Goal: Information Seeking & Learning: Learn about a topic

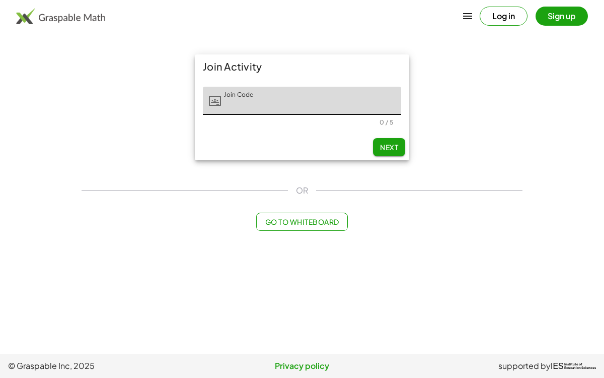
click at [596, 360] on span "IES Institute of Education Sciences" at bounding box center [573, 365] width 45 height 12
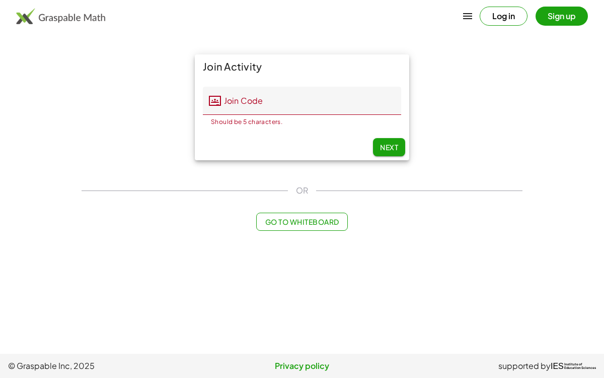
click at [573, 275] on main "Join Activity Join Code Join Code Should be 5 characters. 0 / 5 Next OR Go to W…" at bounding box center [302, 176] width 604 height 353
click at [360, 109] on input "Join Code" at bounding box center [311, 101] width 180 height 28
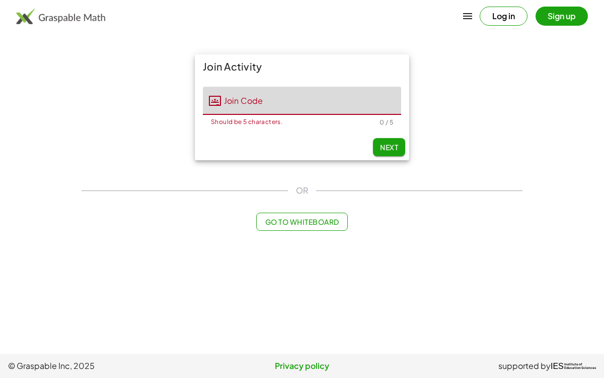
click at [361, 106] on input "Join Code" at bounding box center [311, 101] width 180 height 28
type input "*****"
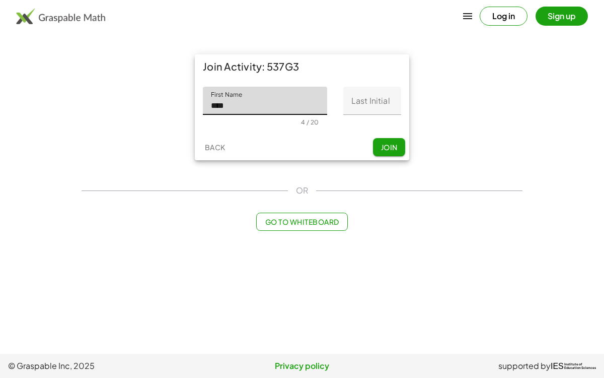
type input "****"
click at [378, 101] on input "Last Initial" at bounding box center [372, 101] width 58 height 28
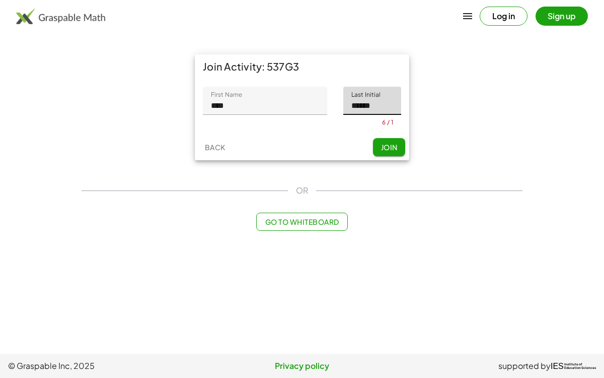
click at [393, 138] on div "Join Activity: 537G3 First Name First Name **** 4 / 20 Last Initial Last Initia…" at bounding box center [302, 107] width 214 height 106
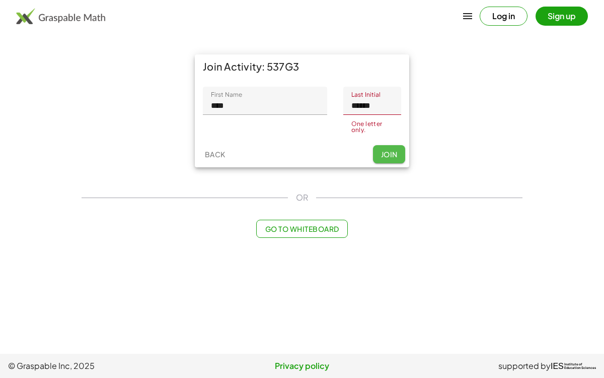
click at [404, 153] on button "Join" at bounding box center [389, 154] width 32 height 18
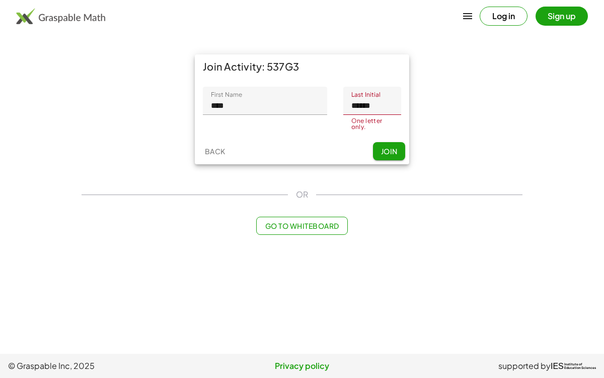
click at [386, 109] on input "******" at bounding box center [372, 101] width 58 height 28
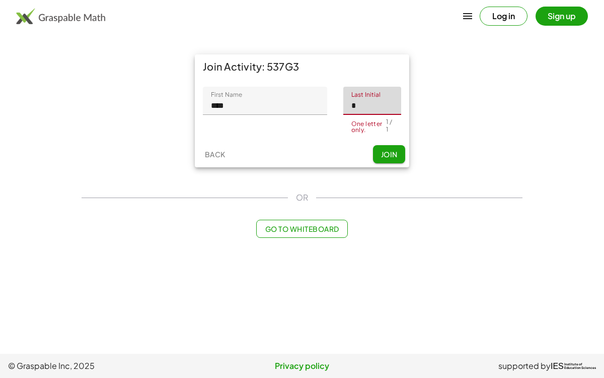
type input "*"
click at [395, 156] on button "Join" at bounding box center [389, 154] width 32 height 18
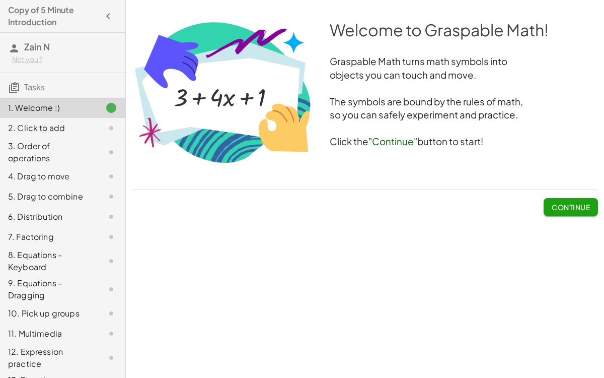
click at [574, 214] on button "Continue" at bounding box center [571, 207] width 54 height 18
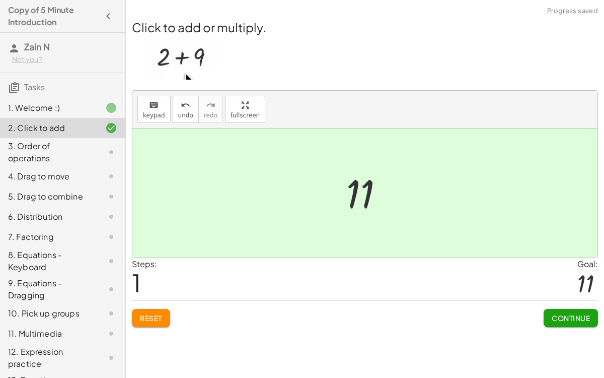
click at [591, 314] on button "Continue" at bounding box center [571, 318] width 54 height 18
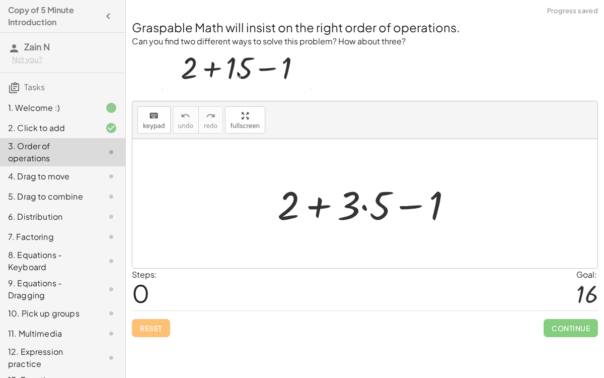
click at [590, 295] on div at bounding box center [587, 293] width 22 height 27
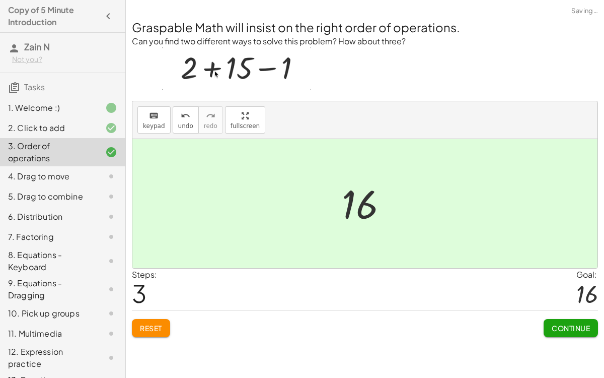
click at [572, 334] on button "Continue" at bounding box center [571, 328] width 54 height 18
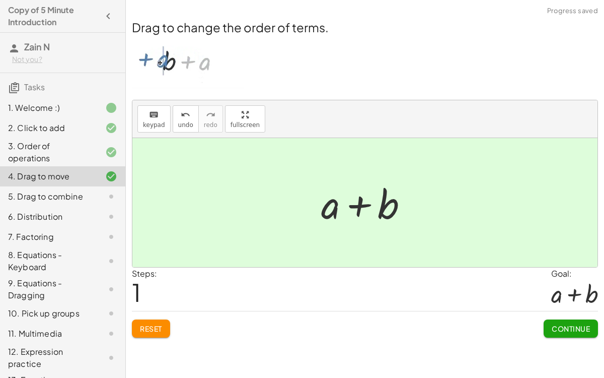
click at [574, 319] on button "Continue" at bounding box center [571, 328] width 54 height 18
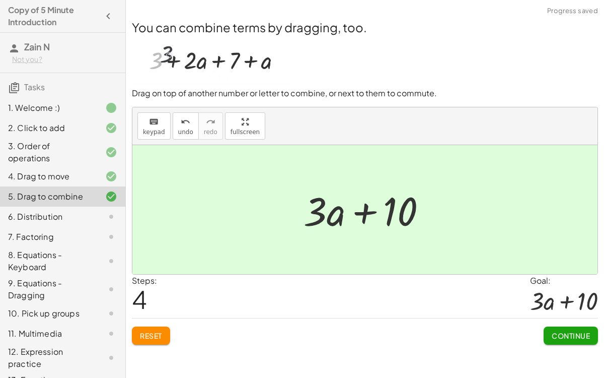
click at [582, 342] on button "Continue" at bounding box center [571, 335] width 54 height 18
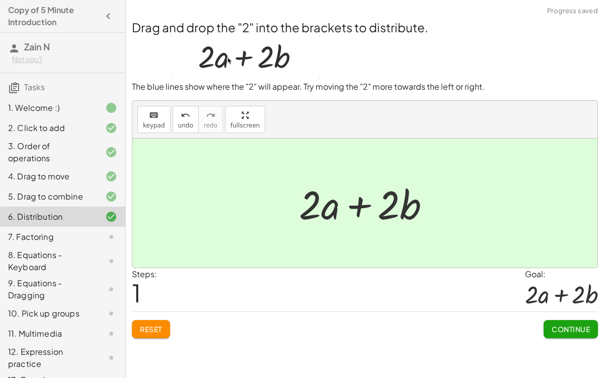
click at [587, 329] on span "Continue" at bounding box center [571, 328] width 38 height 9
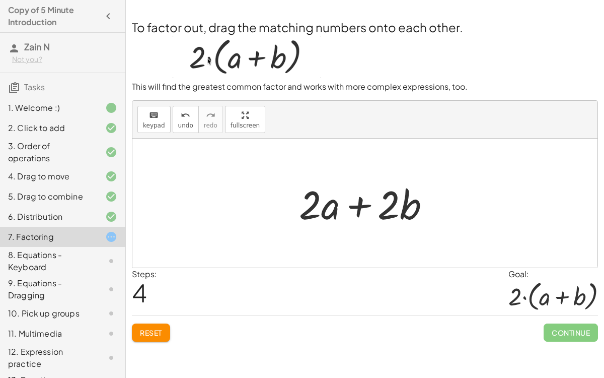
click at [150, 329] on span "Reset" at bounding box center [151, 332] width 22 height 9
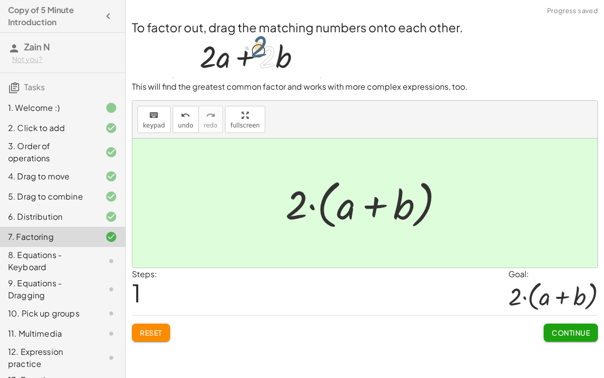
click at [585, 335] on span "Continue" at bounding box center [571, 332] width 38 height 9
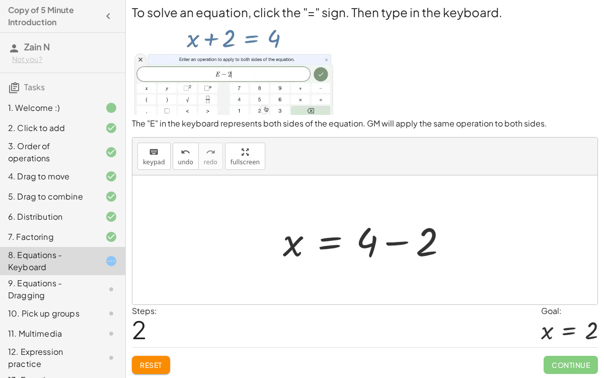
scroll to position [38, 0]
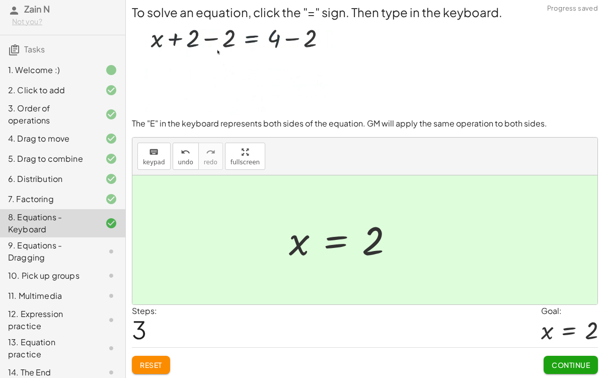
click at [562, 361] on span "Continue" at bounding box center [571, 364] width 38 height 9
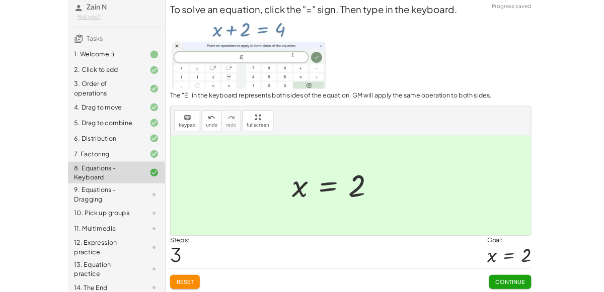
scroll to position [0, 0]
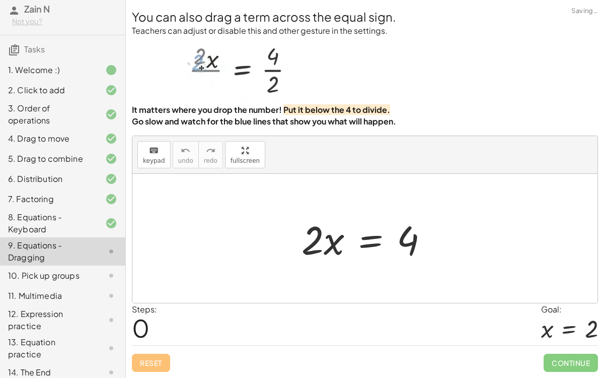
click at [581, 363] on span "Continue" at bounding box center [571, 362] width 54 height 18
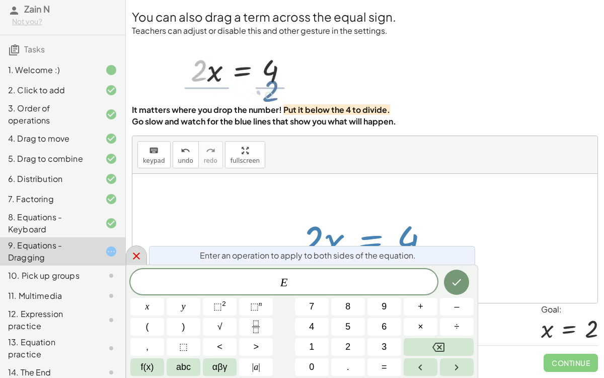
click at [133, 258] on icon at bounding box center [136, 255] width 7 height 7
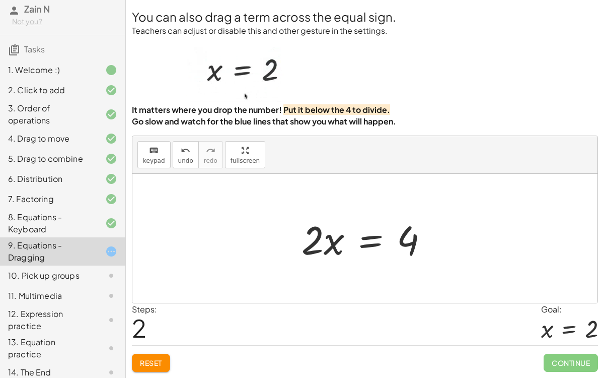
click at [3, 100] on div "1. Welcome :)" at bounding box center [62, 114] width 125 height 28
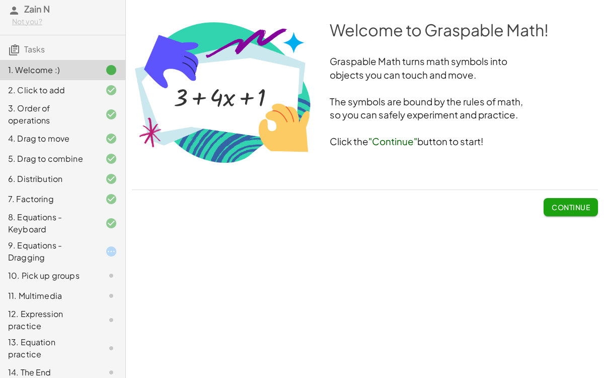
click at [23, 246] on div "9. Equations - Dragging" at bounding box center [48, 251] width 81 height 24
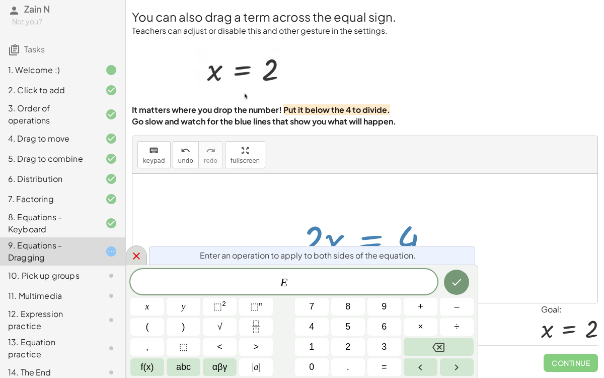
click at [137, 253] on icon at bounding box center [136, 256] width 12 height 12
click at [144, 251] on div at bounding box center [136, 255] width 21 height 20
click at [264, 328] on button "Fraction" at bounding box center [256, 327] width 34 height 18
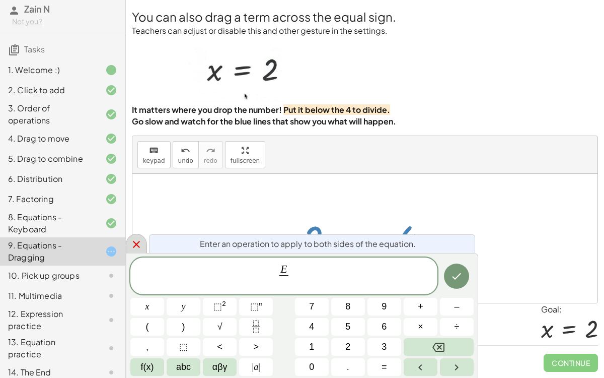
click at [352, 349] on button "2" at bounding box center [348, 347] width 34 height 18
click at [458, 277] on icon "Done" at bounding box center [457, 276] width 9 height 7
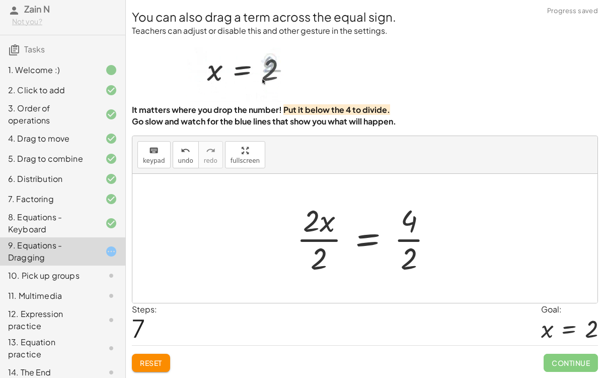
click at [570, 369] on span "Continue" at bounding box center [571, 362] width 54 height 18
click at [589, 364] on span "Continue" at bounding box center [571, 362] width 54 height 18
click at [573, 361] on span "Continue" at bounding box center [571, 362] width 54 height 18
click at [572, 364] on span "Continue" at bounding box center [571, 362] width 54 height 18
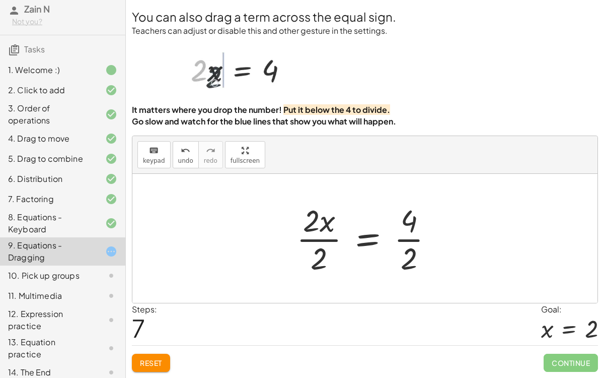
click at [572, 364] on span "Continue" at bounding box center [571, 362] width 54 height 18
click at [571, 363] on span "Continue" at bounding box center [571, 362] width 54 height 18
click at [570, 362] on span "Continue" at bounding box center [571, 362] width 54 height 18
click at [570, 361] on span "Continue" at bounding box center [571, 362] width 54 height 18
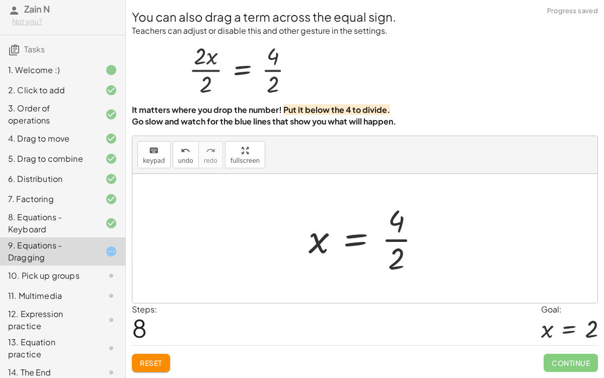
click at [557, 357] on span "Continue" at bounding box center [571, 362] width 54 height 18
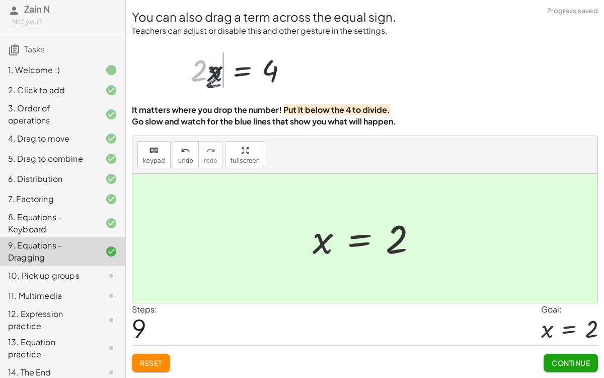
click at [566, 359] on span "Continue" at bounding box center [571, 362] width 38 height 9
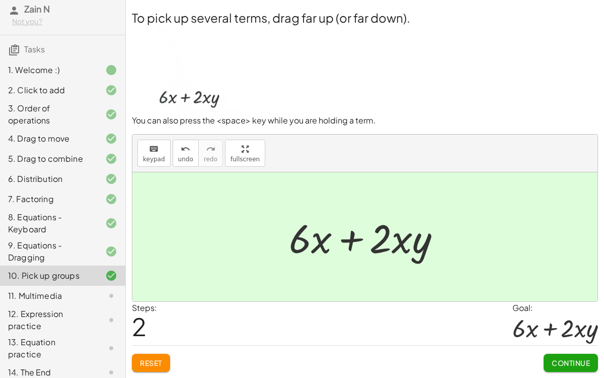
click at [578, 359] on span "Continue" at bounding box center [571, 362] width 38 height 9
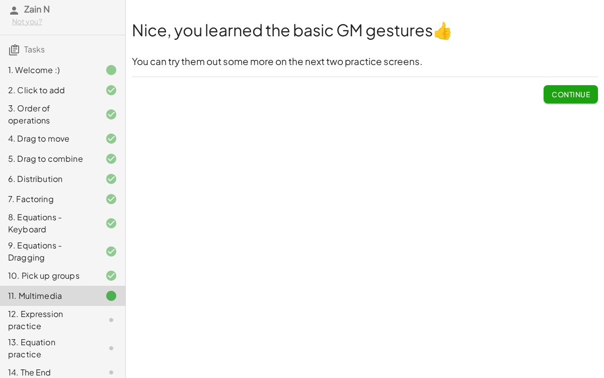
click at [564, 92] on span "Continue" at bounding box center [571, 94] width 38 height 9
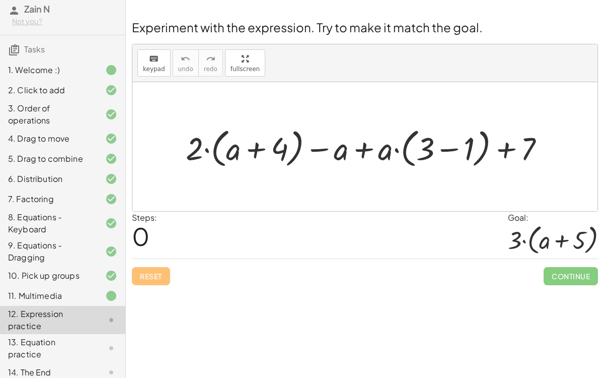
click at [27, 111] on div "3. Order of operations" at bounding box center [48, 114] width 81 height 24
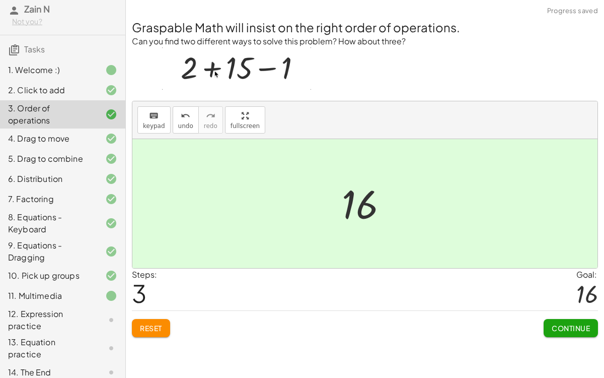
click at [45, 319] on div "12. Expression practice" at bounding box center [48, 320] width 81 height 24
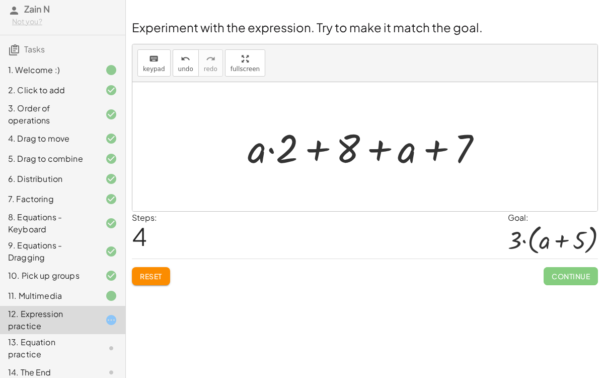
click at [154, 281] on button "Reset" at bounding box center [151, 276] width 38 height 18
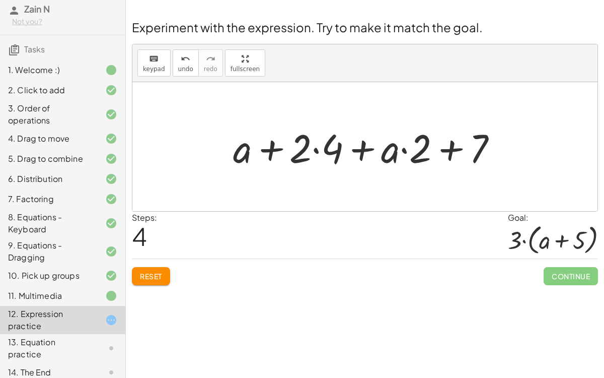
click at [161, 271] on span "Reset" at bounding box center [151, 275] width 22 height 9
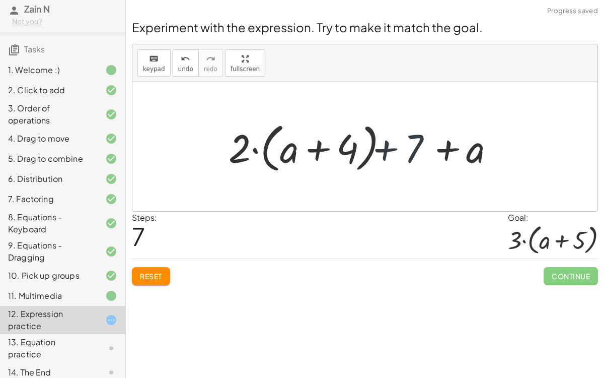
click at [142, 275] on span "Reset" at bounding box center [151, 275] width 22 height 9
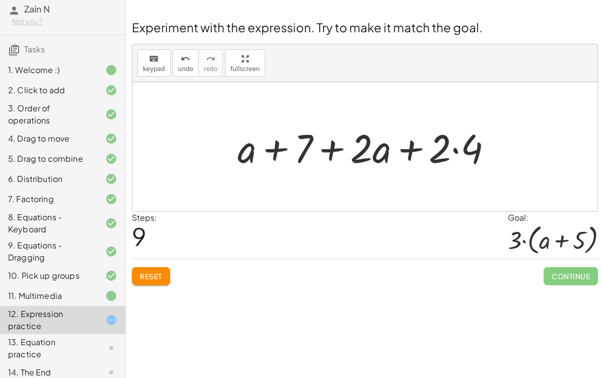
click at [157, 269] on button "Reset" at bounding box center [151, 276] width 38 height 18
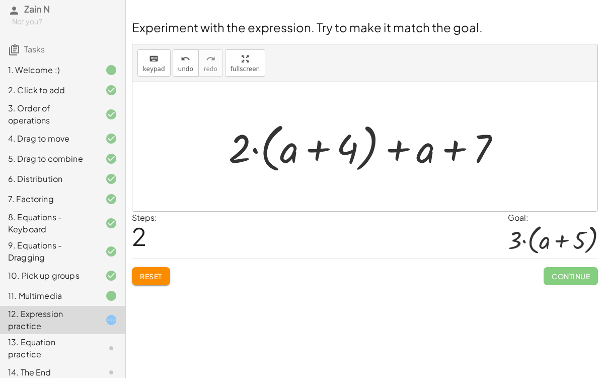
click at [107, 366] on icon at bounding box center [111, 372] width 12 height 12
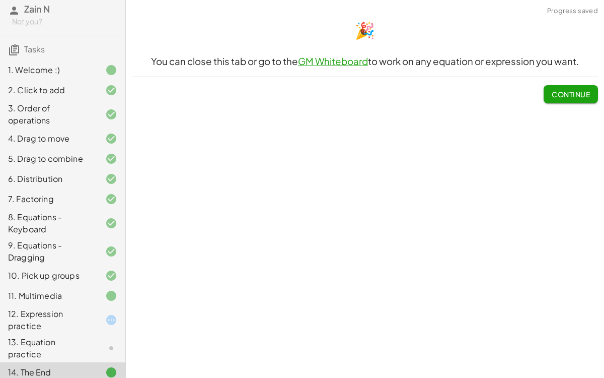
click at [576, 86] on button "Continue" at bounding box center [571, 94] width 54 height 18
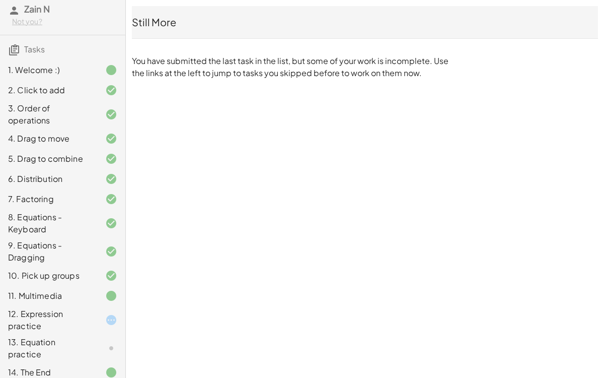
click at [114, 319] on icon at bounding box center [111, 320] width 12 height 12
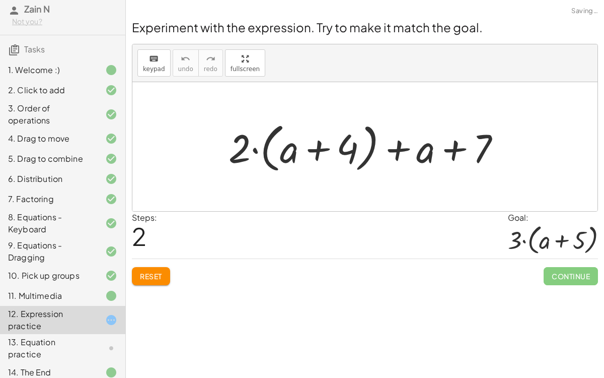
click at [87, 320] on div "12. Expression practice" at bounding box center [48, 320] width 81 height 24
click at [106, 342] on icon at bounding box center [111, 348] width 12 height 12
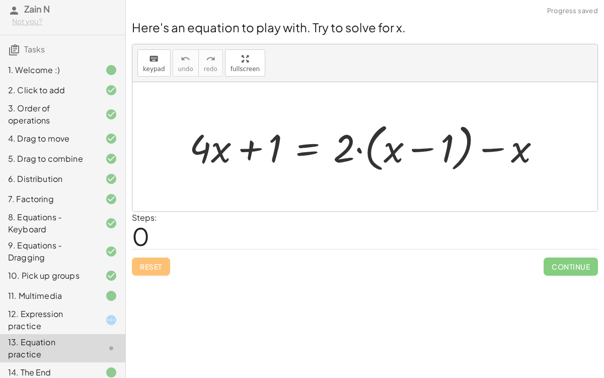
click at [103, 320] on div at bounding box center [103, 320] width 28 height 12
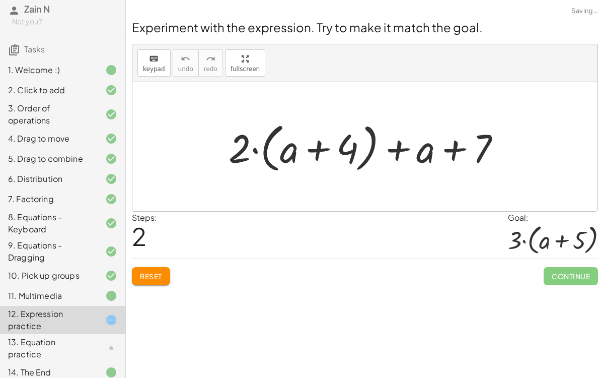
click at [107, 342] on icon at bounding box center [111, 348] width 12 height 12
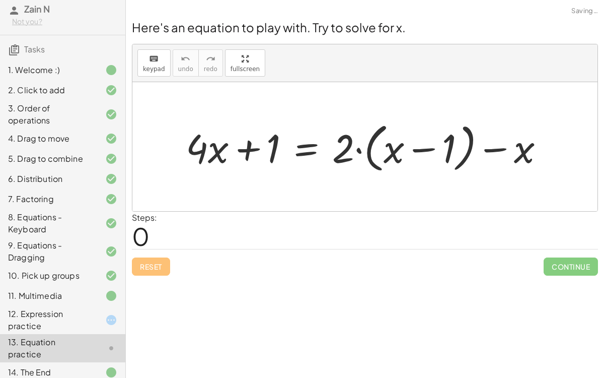
click at [588, 267] on span "Continue" at bounding box center [571, 266] width 54 height 18
click at [580, 265] on span "Continue" at bounding box center [571, 266] width 54 height 18
click at [581, 269] on span "Continue" at bounding box center [571, 266] width 54 height 18
click at [104, 324] on div at bounding box center [103, 320] width 28 height 12
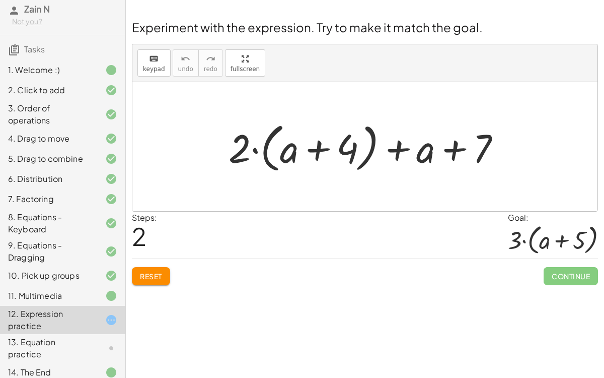
click at [167, 275] on button "Reset" at bounding box center [151, 276] width 38 height 18
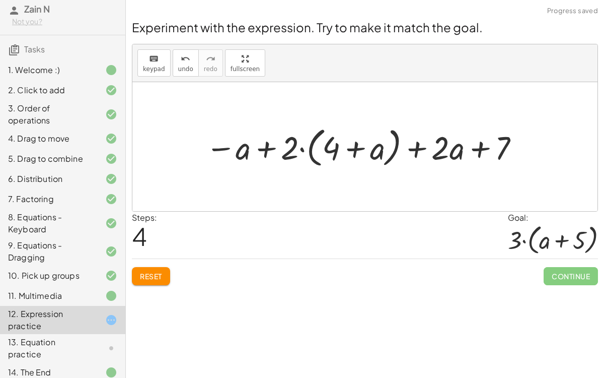
click at [155, 273] on span "Reset" at bounding box center [151, 275] width 22 height 9
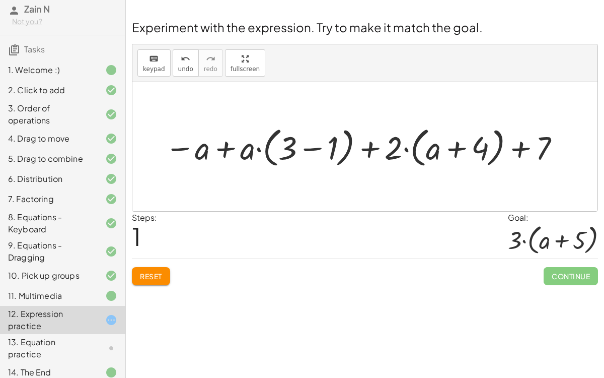
click at [76, 372] on div "14. The End" at bounding box center [62, 372] width 125 height 20
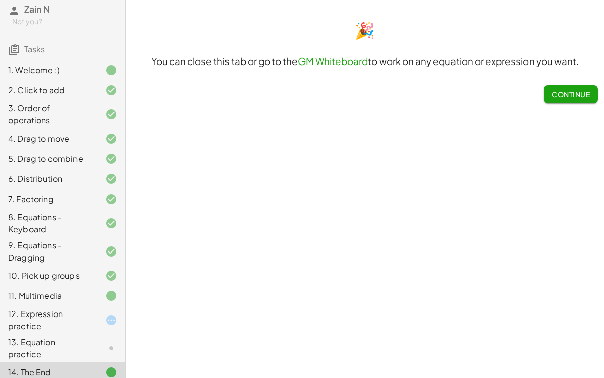
click at [50, 320] on div "12. Expression practice" at bounding box center [48, 320] width 81 height 24
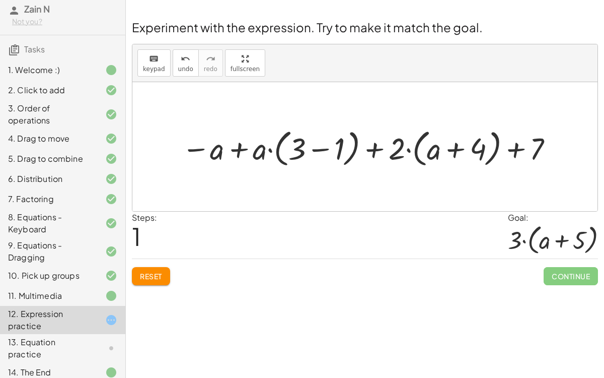
click at [574, 275] on span "Continue" at bounding box center [571, 276] width 54 height 18
click at [161, 273] on span "Reset" at bounding box center [151, 275] width 22 height 9
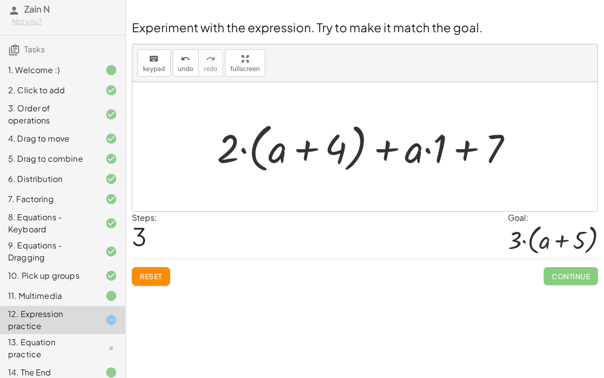
click at [59, 346] on div "13. Equation practice" at bounding box center [48, 348] width 81 height 24
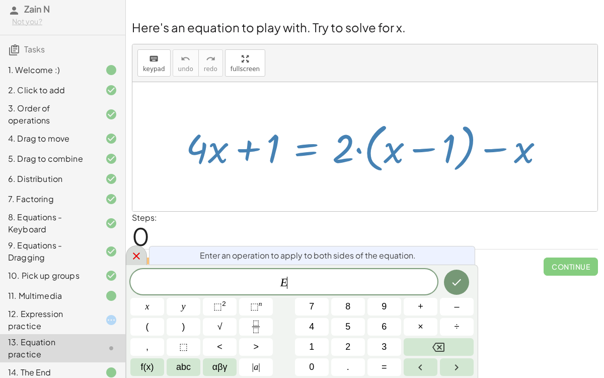
click at [143, 255] on div at bounding box center [136, 255] width 21 height 20
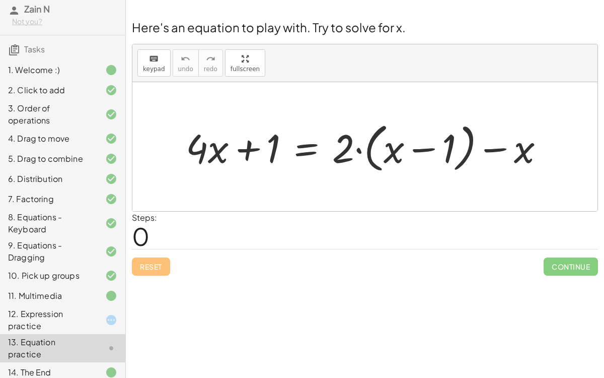
click at [98, 314] on div at bounding box center [103, 320] width 28 height 12
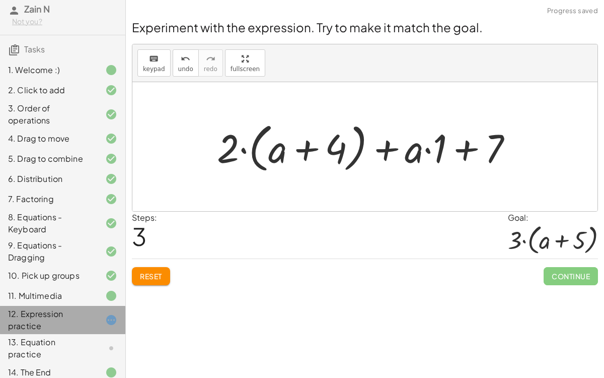
click at [114, 319] on icon at bounding box center [111, 320] width 12 height 12
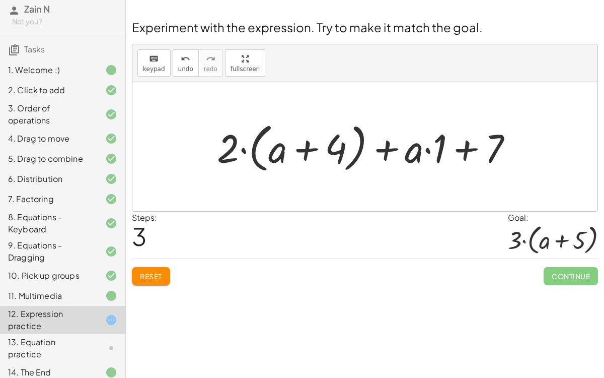
click at [116, 325] on div "12. Expression practice" at bounding box center [62, 320] width 125 height 28
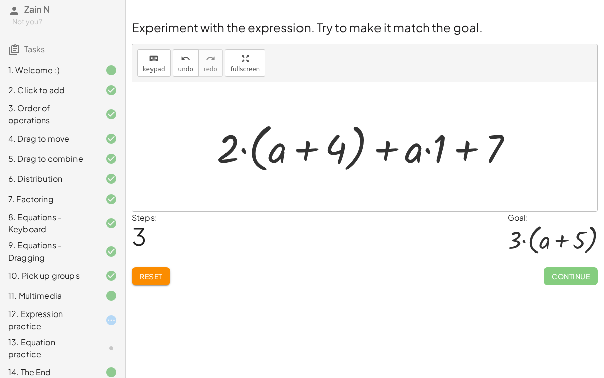
click at [162, 280] on button "Reset" at bounding box center [151, 276] width 38 height 18
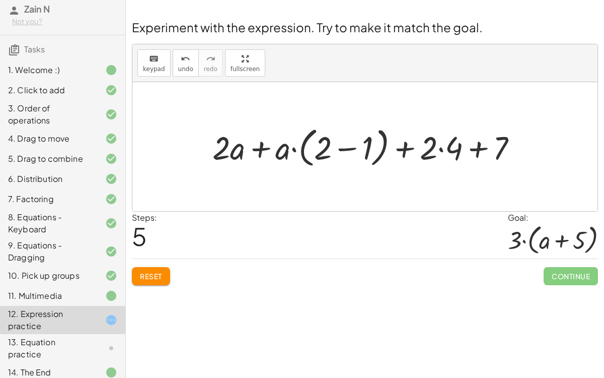
click at [570, 280] on span "Continue" at bounding box center [571, 276] width 54 height 18
click at [572, 283] on span "Continue" at bounding box center [571, 276] width 54 height 18
click at [575, 276] on span "Continue" at bounding box center [571, 276] width 54 height 18
click at [576, 276] on span "Continue" at bounding box center [571, 276] width 54 height 18
click at [577, 273] on span "Continue" at bounding box center [571, 276] width 54 height 18
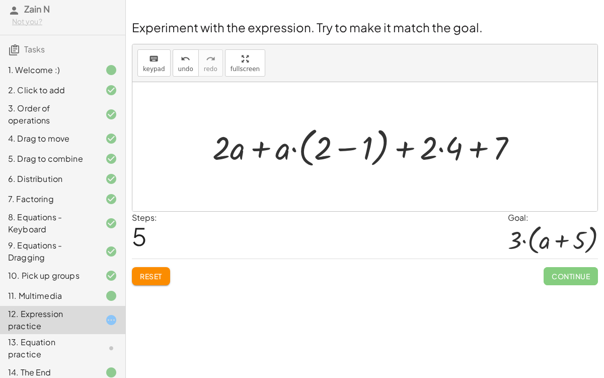
click at [152, 281] on button "Reset" at bounding box center [151, 276] width 38 height 18
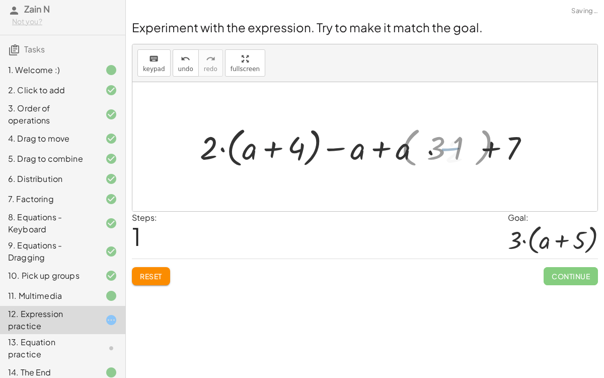
click at [524, 156] on div "· ( + a + 4 ) · 2 + · 2 · ( + a + 4 ) − a + · a · ( + 3 − 1 ) + 7 2 + · 2 · ( +…" at bounding box center [365, 146] width 322 height 52
